Goal: Find specific page/section: Find specific page/section

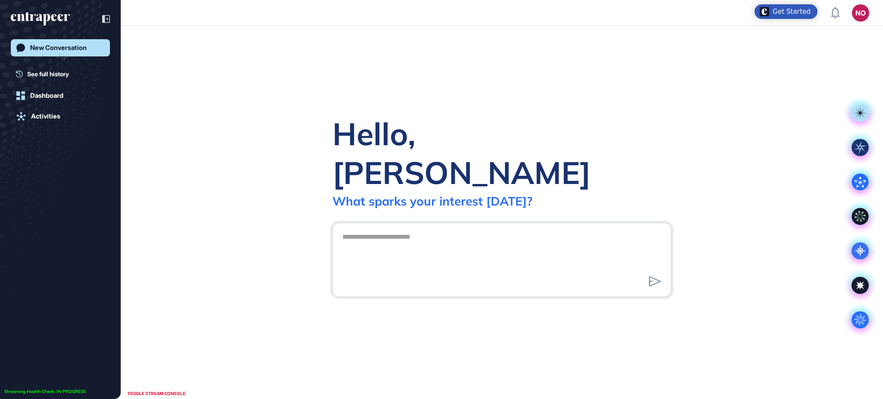
scroll to position [0, 0]
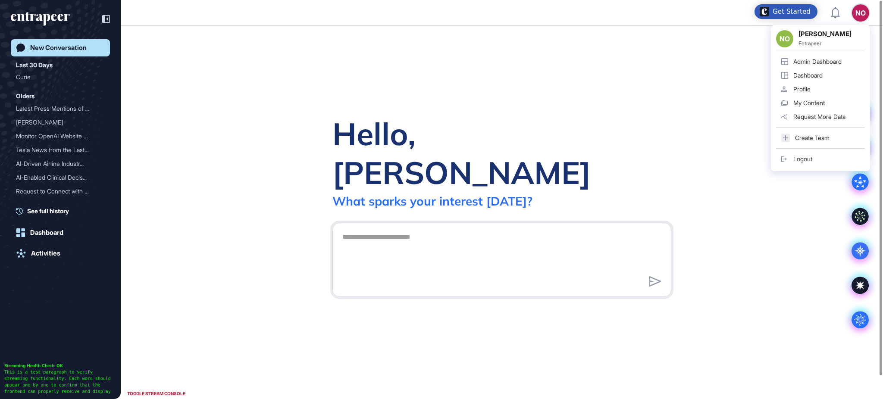
click at [838, 58] on div "Admin Dashboard" at bounding box center [817, 61] width 48 height 7
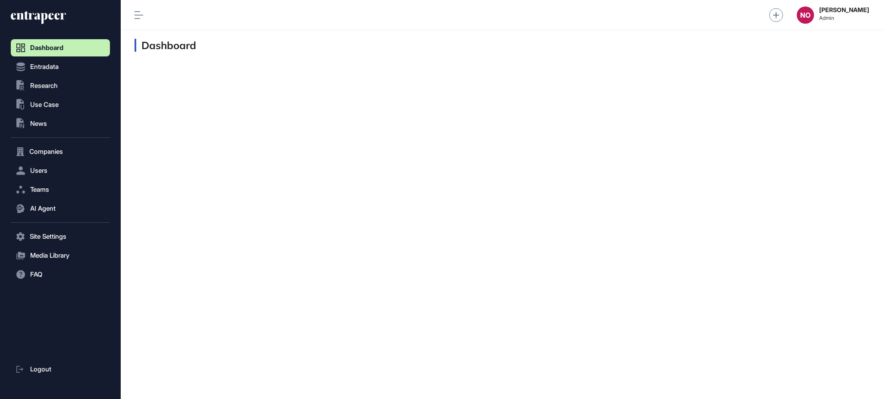
scroll to position [0, 0]
click at [57, 66] on span "Entradata" at bounding box center [44, 66] width 28 height 7
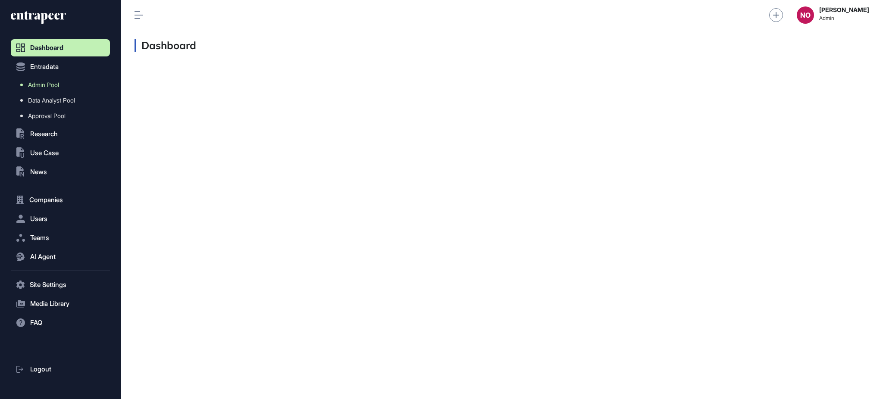
click at [64, 81] on link "Admin Pool" at bounding box center [62, 85] width 95 height 16
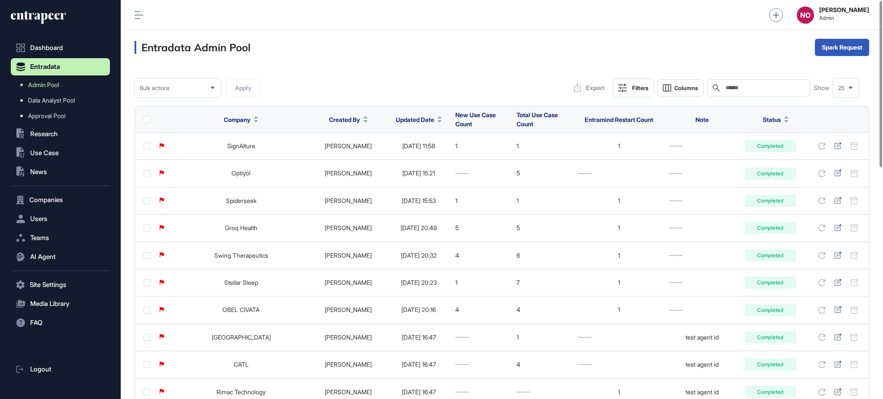
click at [415, 117] on span "Updated Date" at bounding box center [415, 119] width 38 height 9
click at [411, 154] on span "Sort Descending" at bounding box center [414, 155] width 34 height 7
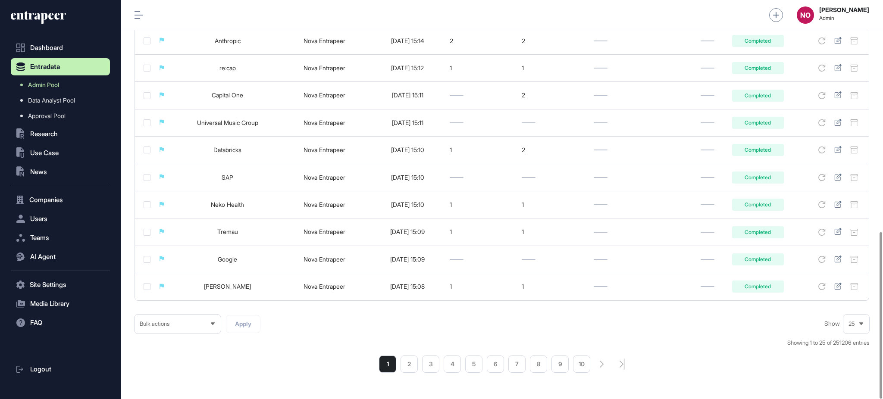
scroll to position [556, 0]
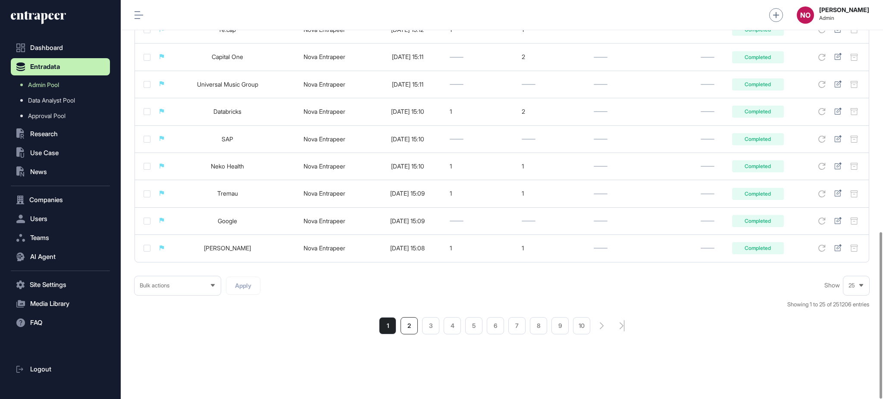
click at [405, 328] on li "2" at bounding box center [408, 325] width 17 height 17
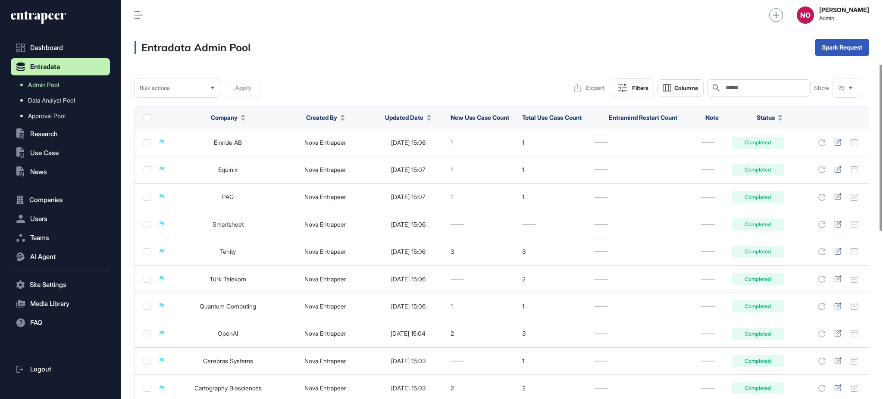
scroll to position [556, 0]
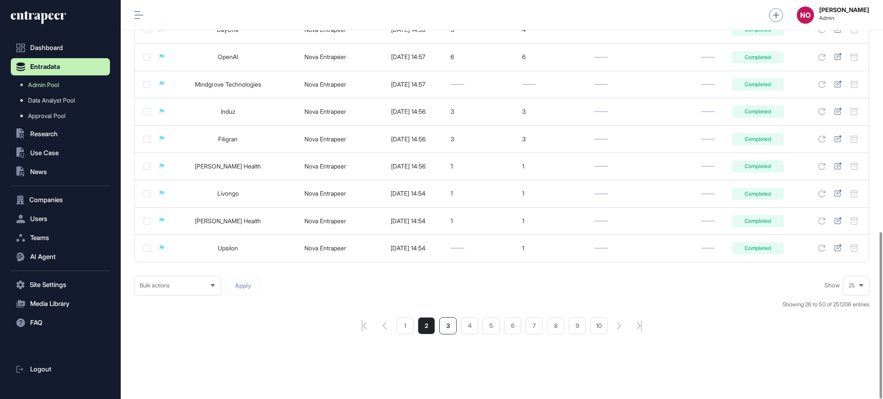
click at [451, 329] on li "3" at bounding box center [447, 325] width 17 height 17
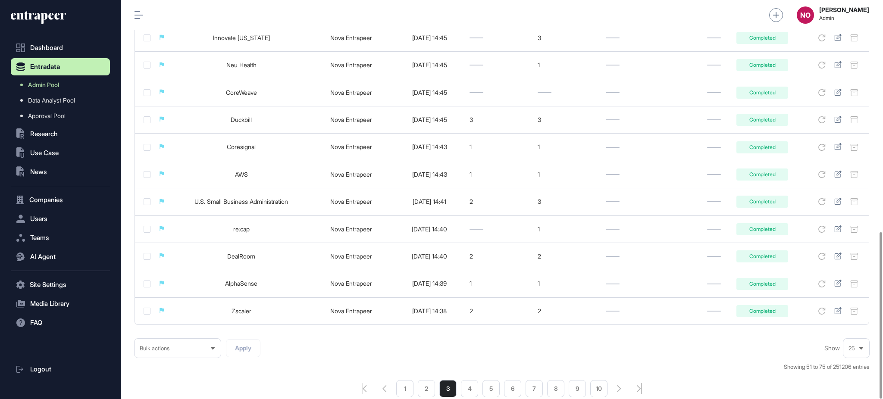
scroll to position [556, 0]
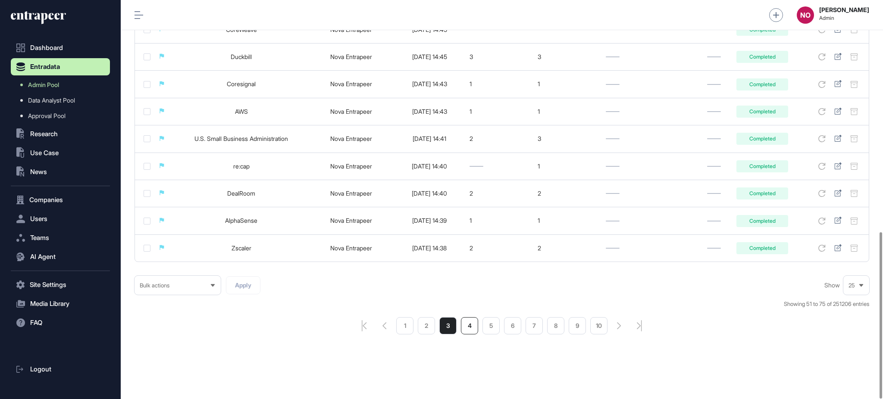
click at [473, 325] on li "4" at bounding box center [469, 325] width 17 height 17
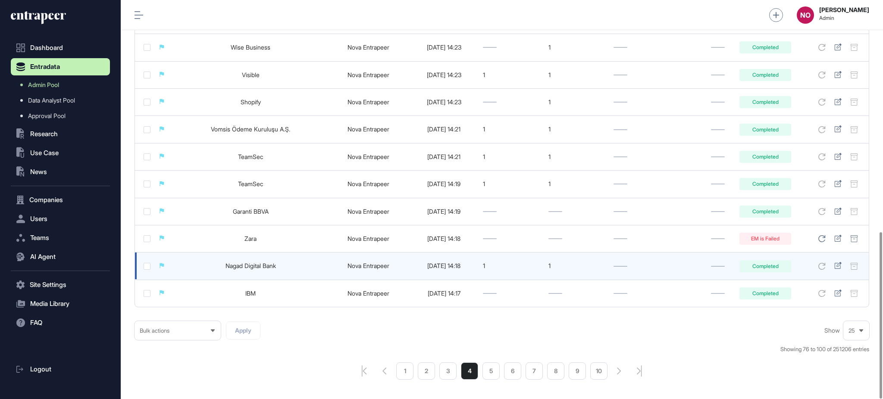
scroll to position [556, 0]
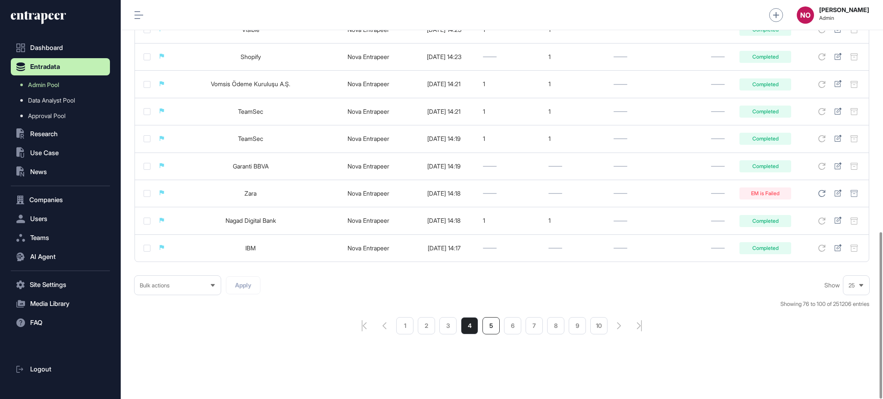
click at [487, 323] on li "5" at bounding box center [490, 325] width 17 height 17
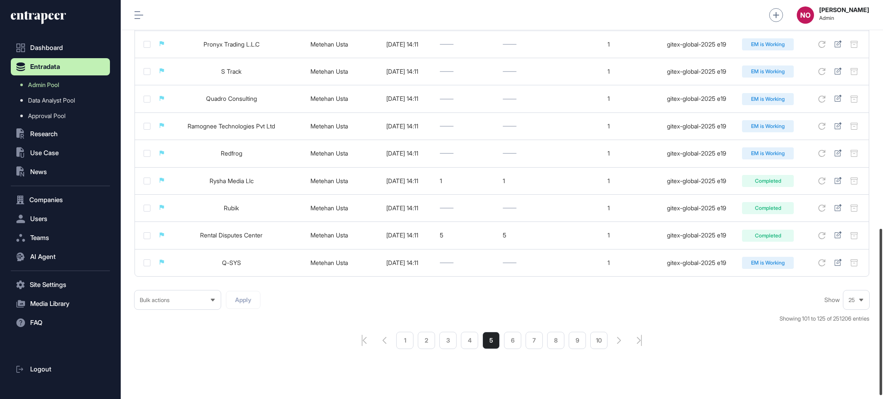
scroll to position [548, 0]
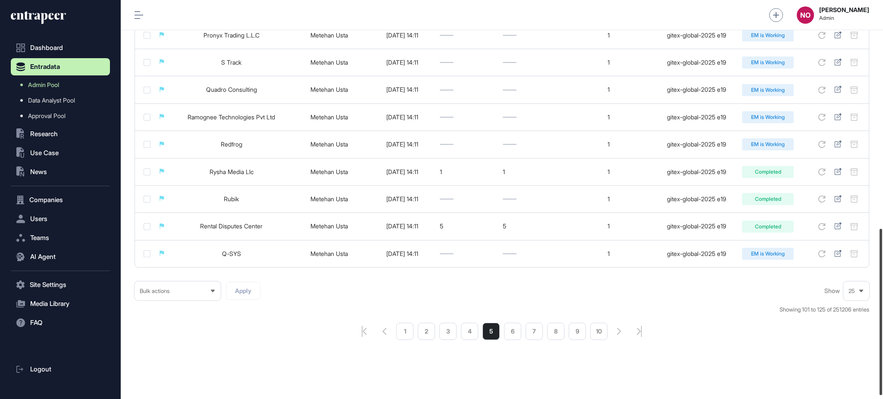
drag, startPoint x: 882, startPoint y: 139, endPoint x: 874, endPoint y: 355, distance: 216.1
click at [875, 355] on div "Admin Dashboard Dashboard Profile My Content Request More Data NO [PERSON_NAME]…" at bounding box center [502, 199] width 762 height 399
click at [512, 337] on li "6" at bounding box center [512, 331] width 17 height 17
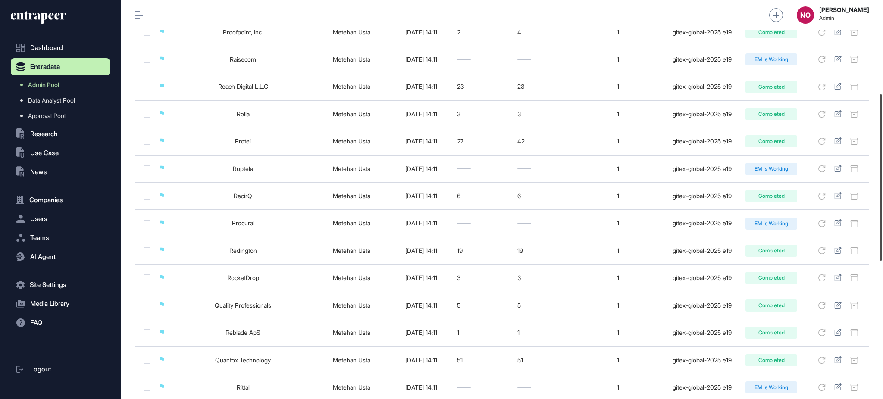
scroll to position [224, 0]
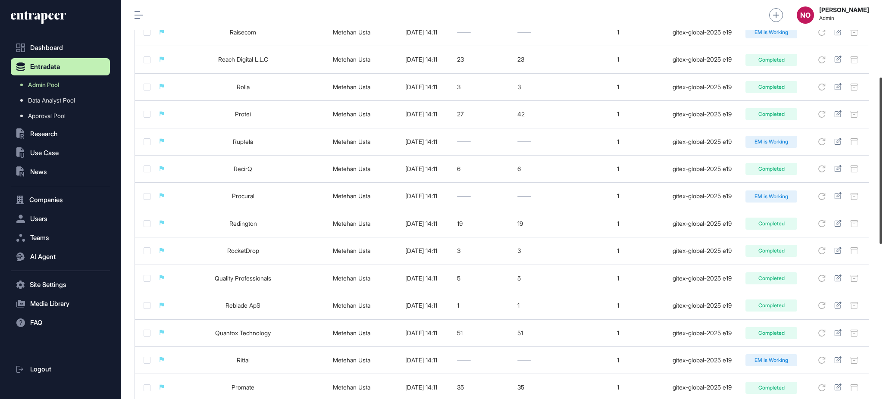
drag, startPoint x: 882, startPoint y: 128, endPoint x: 876, endPoint y: 96, distance: 32.8
click at [882, 134] on div at bounding box center [880, 161] width 3 height 166
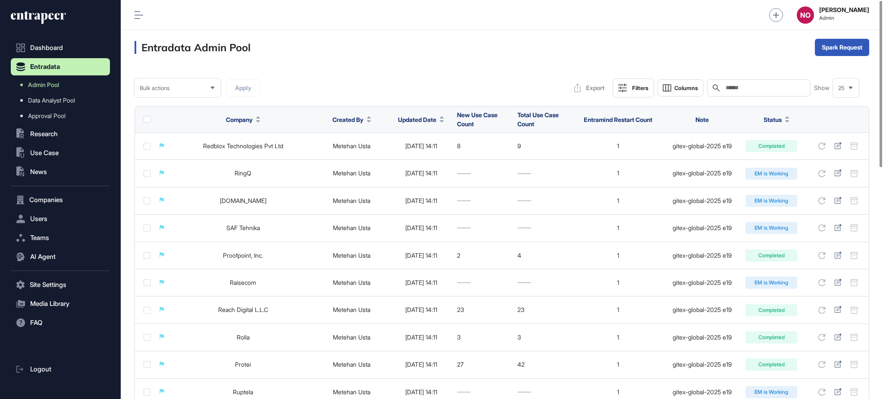
scroll to position [556, 0]
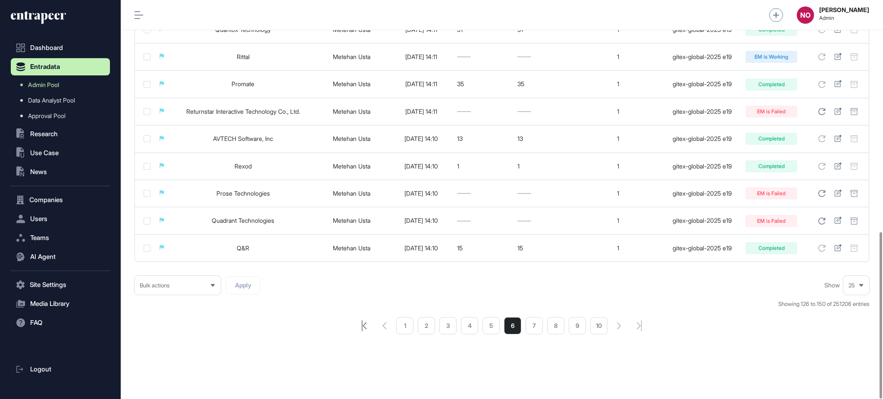
click at [363, 326] on icon "pagination-first-page-button" at bounding box center [364, 325] width 5 height 11
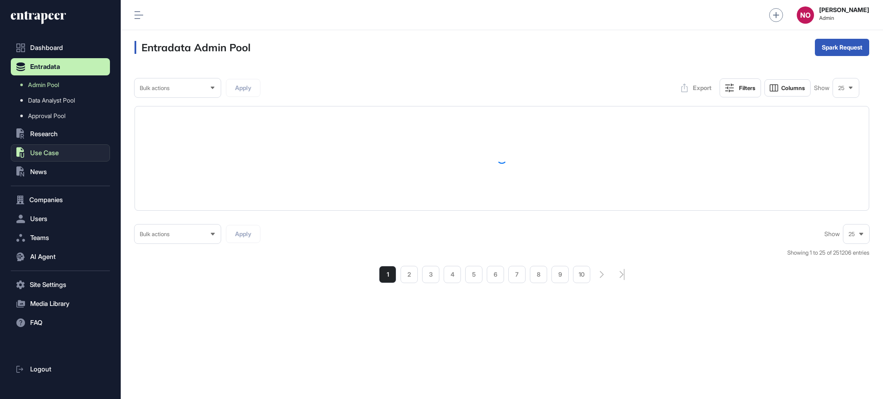
click at [69, 154] on button ".st0{fill:currentColor} Use Case" at bounding box center [60, 152] width 99 height 17
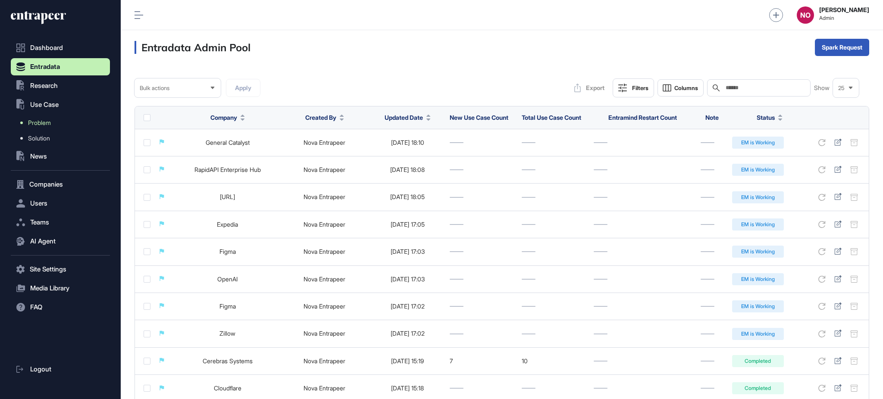
click at [66, 117] on link "Problem" at bounding box center [62, 123] width 95 height 16
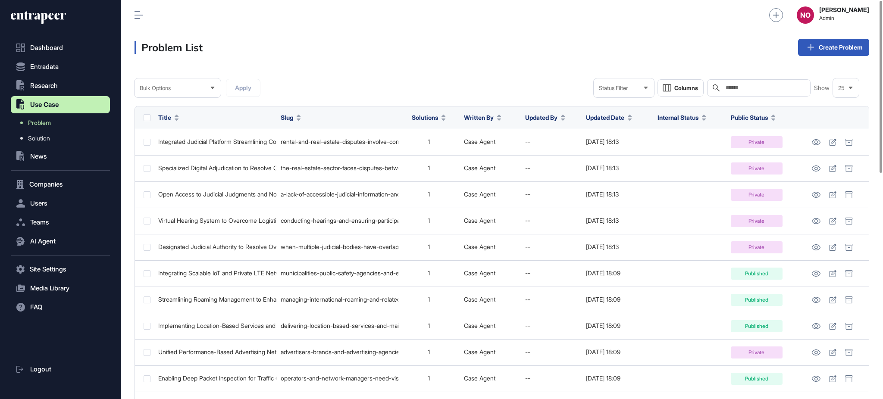
click at [530, 82] on div "Bulk Options Apply Status Filter Columns Search Show 25" at bounding box center [501, 87] width 734 height 19
click at [71, 70] on button "Entradata" at bounding box center [60, 66] width 99 height 17
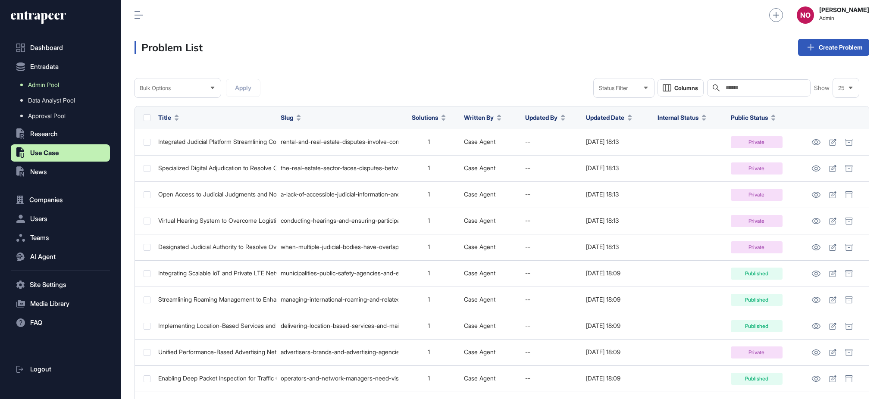
click at [67, 82] on link "Admin Pool" at bounding box center [62, 85] width 95 height 16
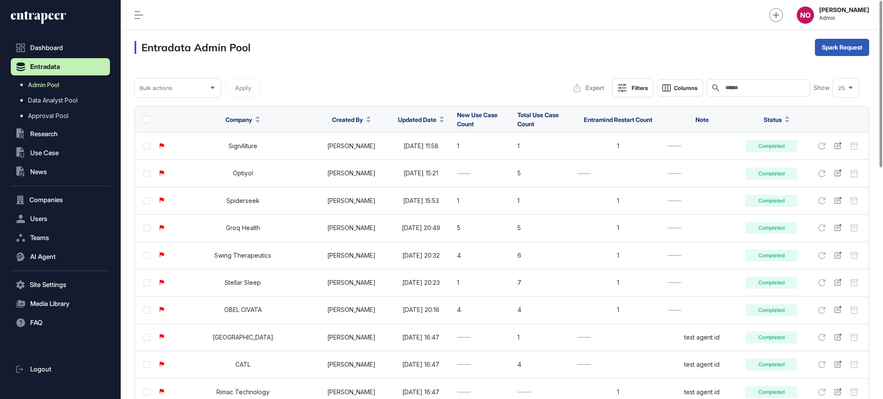
click at [64, 81] on link "Admin Pool" at bounding box center [62, 85] width 95 height 16
click at [418, 117] on button "Updated Date" at bounding box center [421, 119] width 46 height 9
click at [420, 156] on span "Sort Descending" at bounding box center [417, 155] width 41 height 7
